Goal: Task Accomplishment & Management: Manage account settings

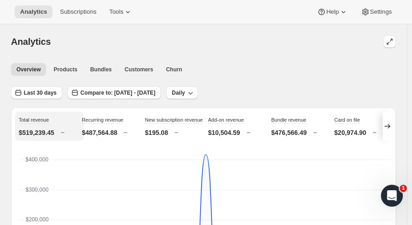
click at [78, 9] on span "Subscriptions" at bounding box center [78, 11] width 37 height 7
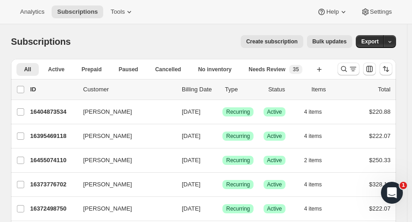
click at [348, 72] on icon "Search and filter results" at bounding box center [343, 68] width 9 height 9
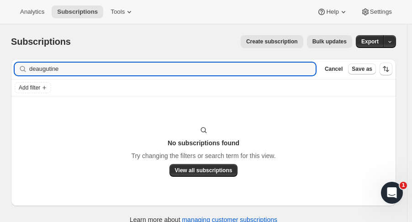
drag, startPoint x: 63, startPoint y: 69, endPoint x: -10, endPoint y: 65, distance: 73.1
click at [0, 65] on html "Analytics Subscriptions Tools Help Settings Skip to content Subscriptions. This…" at bounding box center [206, 111] width 412 height 222
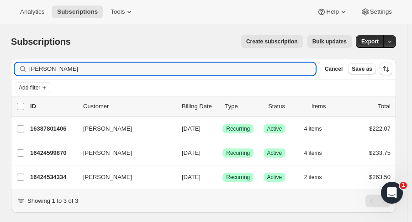
type input "[PERSON_NAME]"
click at [53, 127] on p "16387801406" at bounding box center [53, 128] width 46 height 9
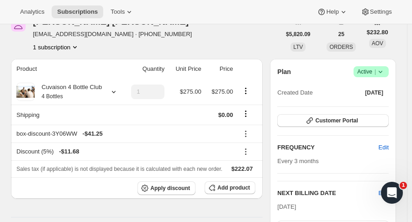
scroll to position [52, 0]
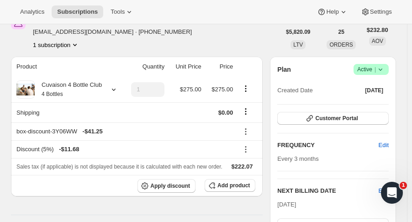
click at [109, 85] on icon at bounding box center [113, 89] width 9 height 9
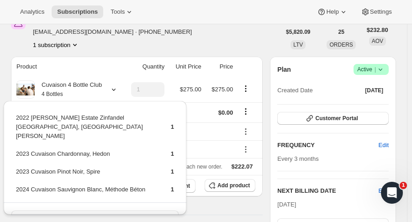
click at [248, 25] on div "[PERSON_NAME] [EMAIL_ADDRESS][DOMAIN_NAME] · [PHONE_NUMBER] 1 subscription" at bounding box center [145, 32] width 269 height 35
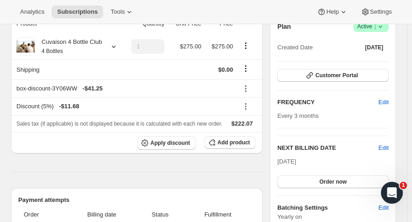
scroll to position [152, 0]
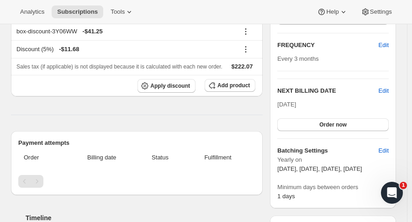
click at [389, 90] on span "Edit" at bounding box center [384, 90] width 10 height 9
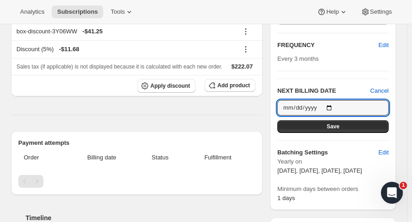
click at [333, 107] on input "[DATE]" at bounding box center [332, 108] width 111 height 16
type input "[DATE]"
click at [341, 131] on button "Save" at bounding box center [332, 126] width 111 height 13
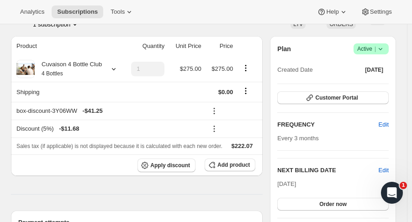
scroll to position [111, 0]
